Goal: Find specific page/section: Find specific page/section

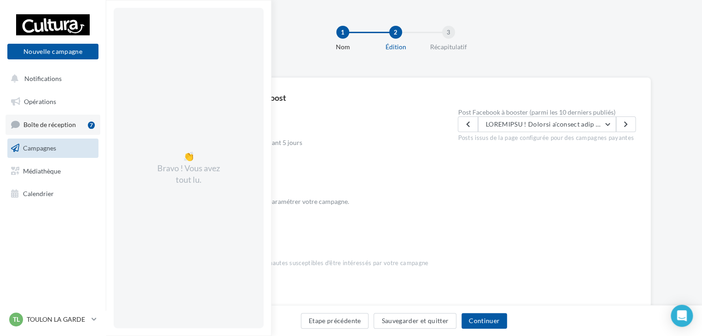
click at [52, 126] on span "Boîte de réception" at bounding box center [49, 124] width 52 height 8
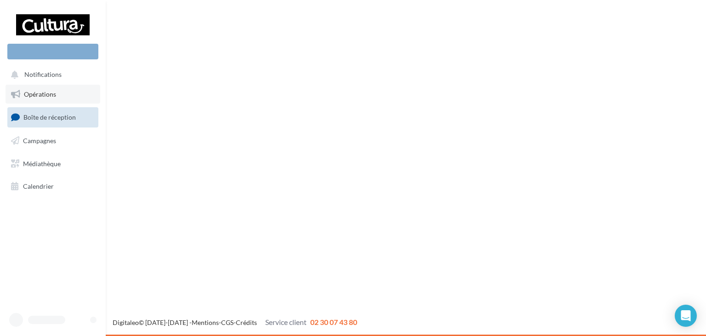
click at [47, 99] on link "Opérations" at bounding box center [53, 94] width 95 height 19
